Goal: Find specific page/section: Find specific page/section

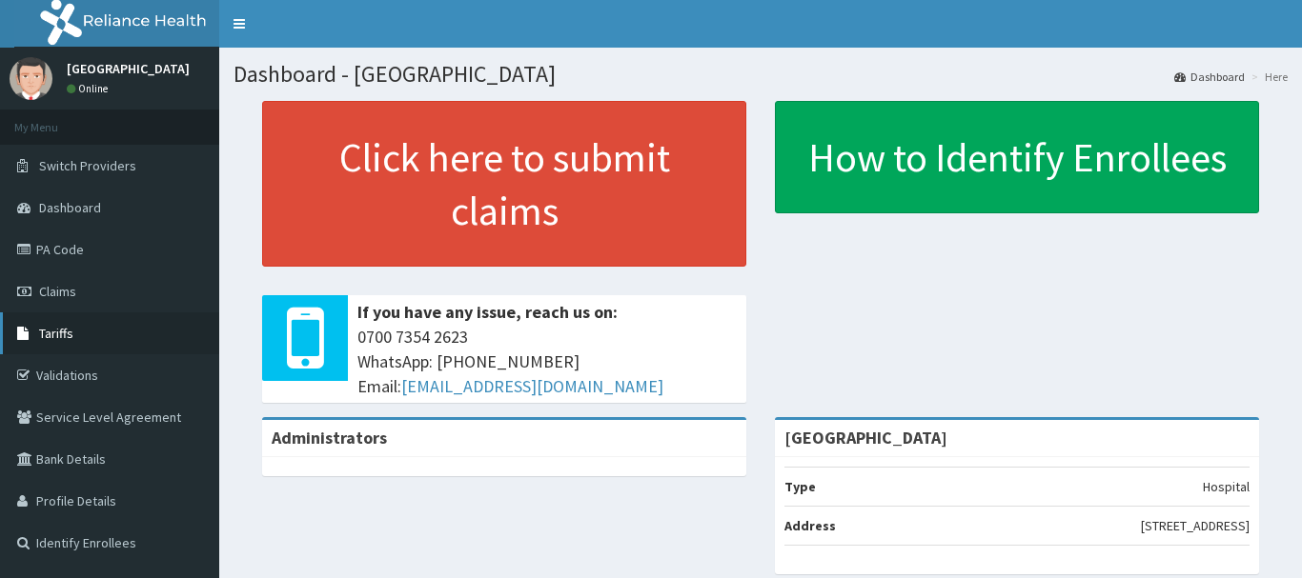
click at [67, 326] on span "Tariffs" at bounding box center [56, 333] width 34 height 17
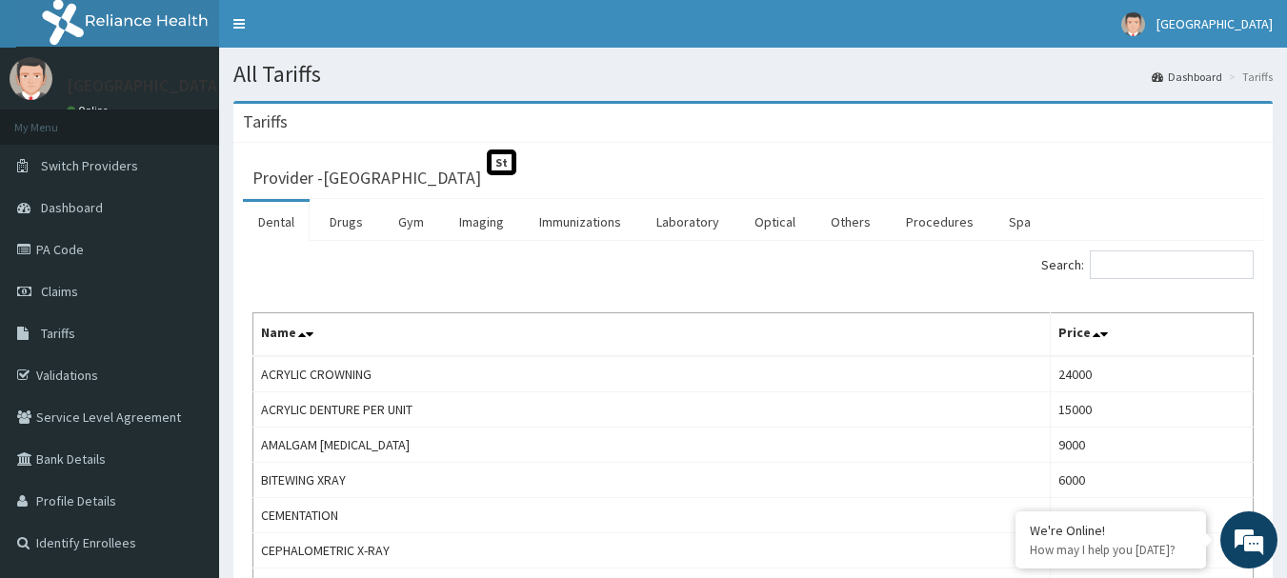
drag, startPoint x: 1155, startPoint y: 261, endPoint x: 724, endPoint y: 154, distance: 443.7
click at [724, 154] on div "Provider - [GEOGRAPHIC_DATA]" at bounding box center [753, 175] width 1021 height 47
